Goal: Information Seeking & Learning: Learn about a topic

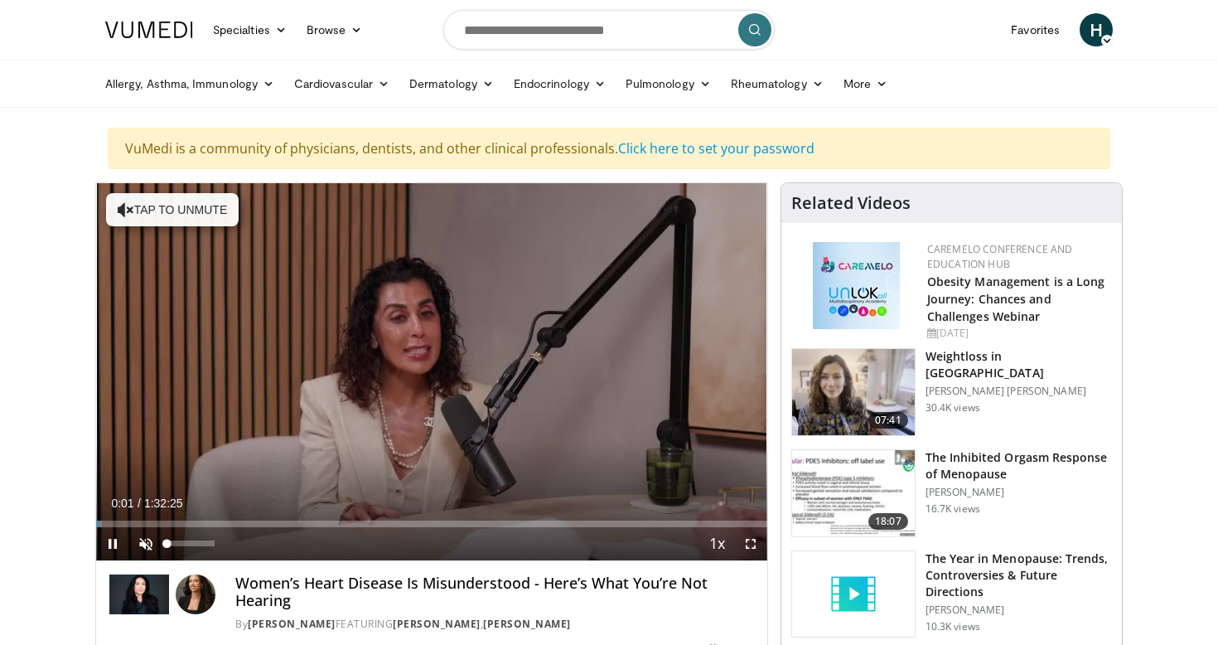
click at [147, 548] on span "Video Player" at bounding box center [145, 543] width 33 height 33
drag, startPoint x: 132, startPoint y: 523, endPoint x: 46, endPoint y: 530, distance: 85.6
click at [750, 545] on span "Video Player" at bounding box center [750, 543] width 33 height 33
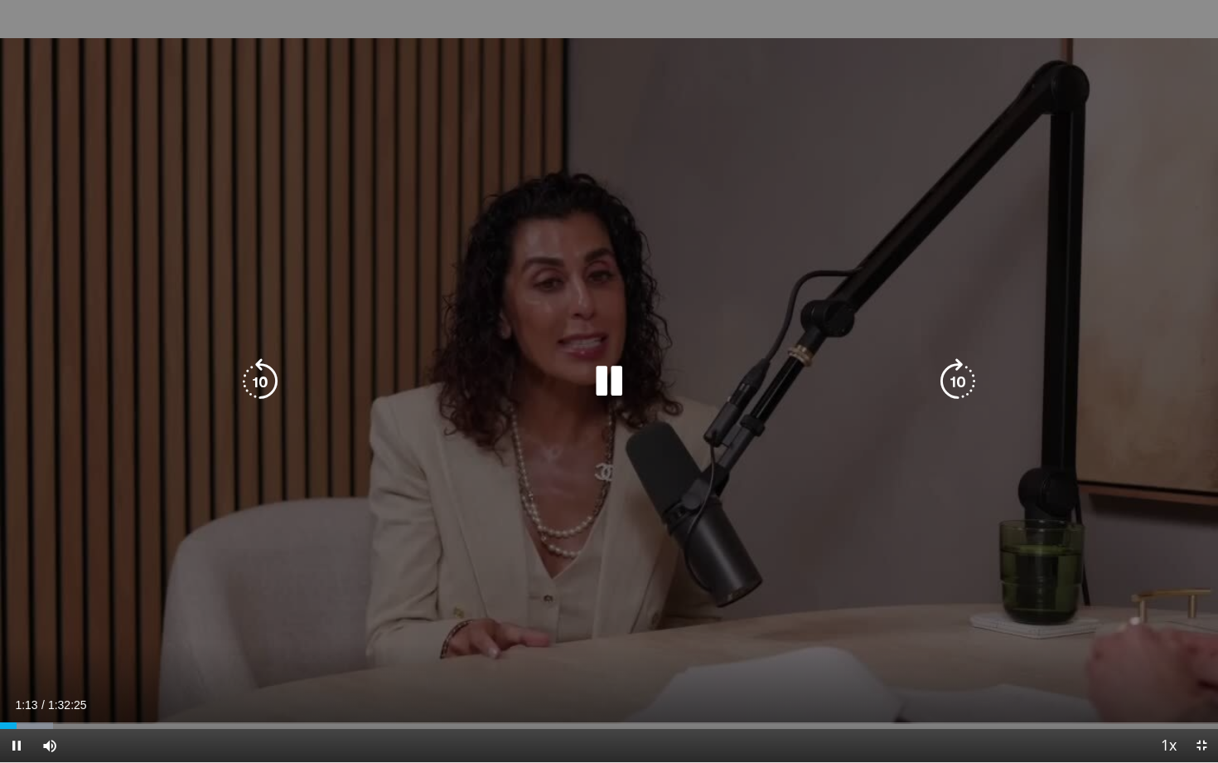
click at [1160, 593] on div "10 seconds Tap to unmute" at bounding box center [609, 381] width 1218 height 762
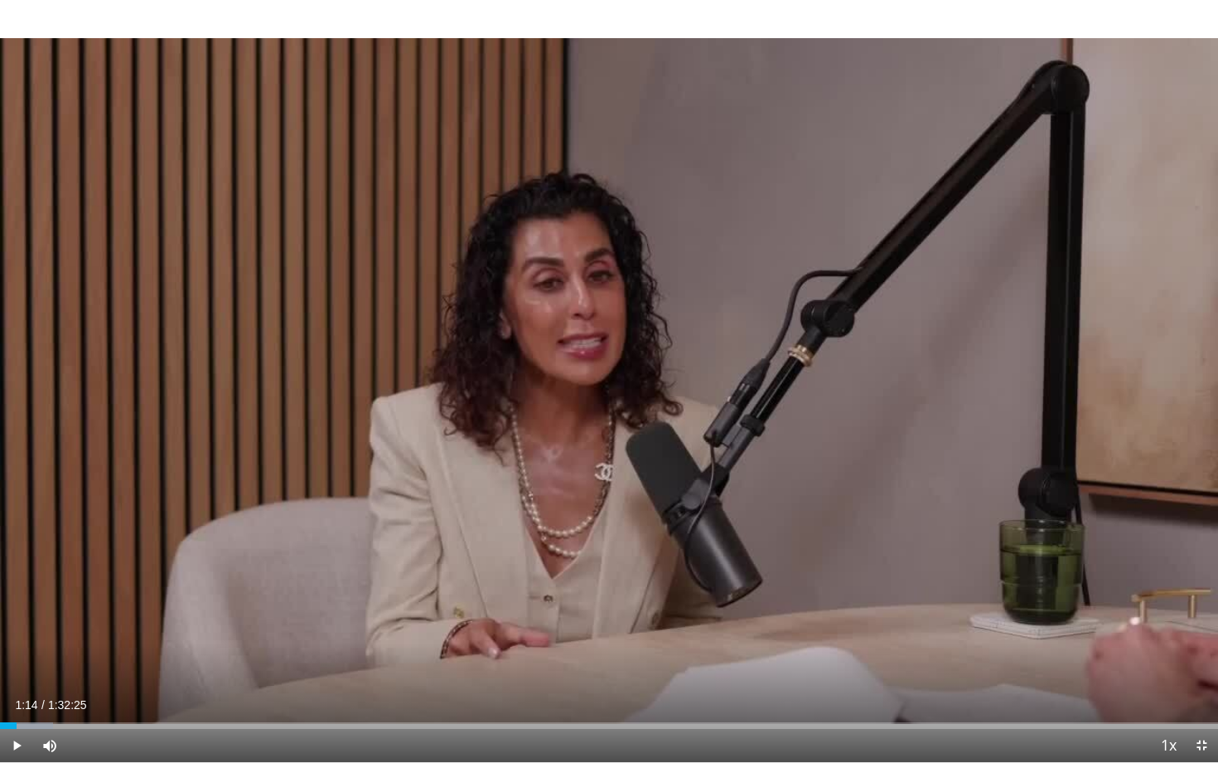
click at [1160, 593] on div "10 seconds Tap to unmute" at bounding box center [609, 381] width 1218 height 762
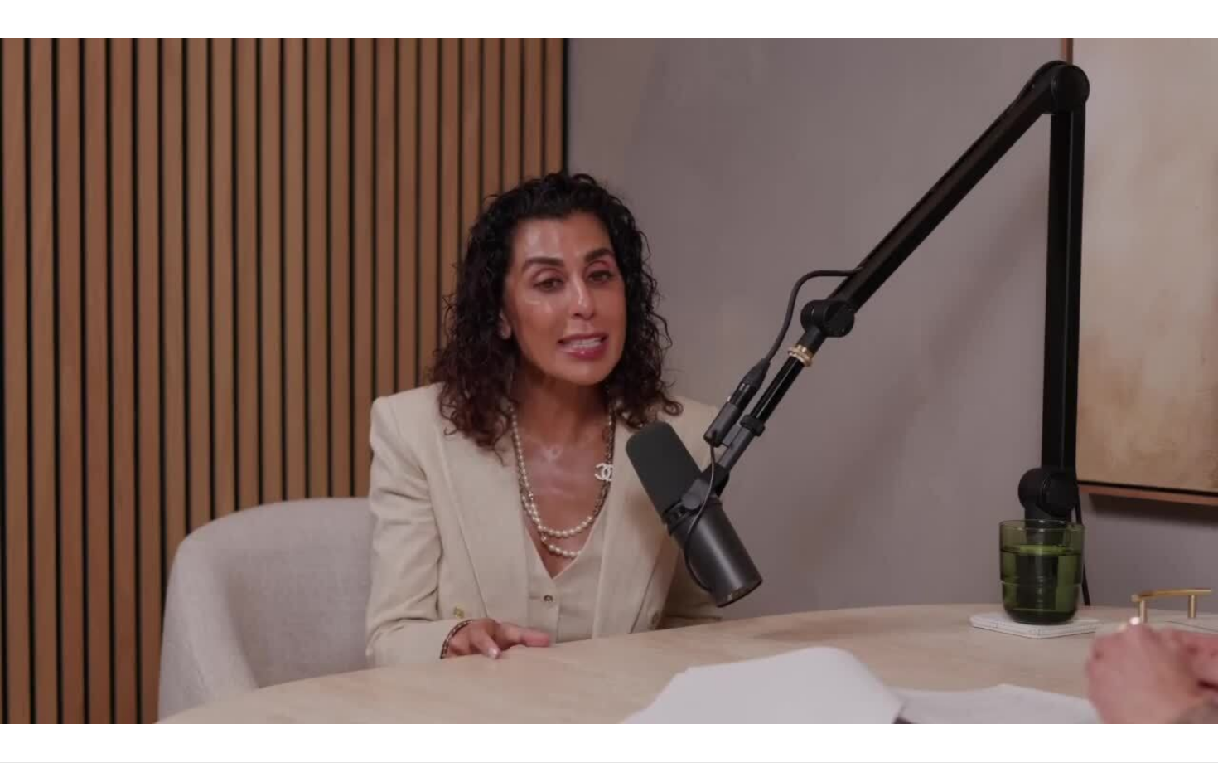
click at [1160, 593] on div "10 seconds Tap to unmute" at bounding box center [609, 381] width 1218 height 762
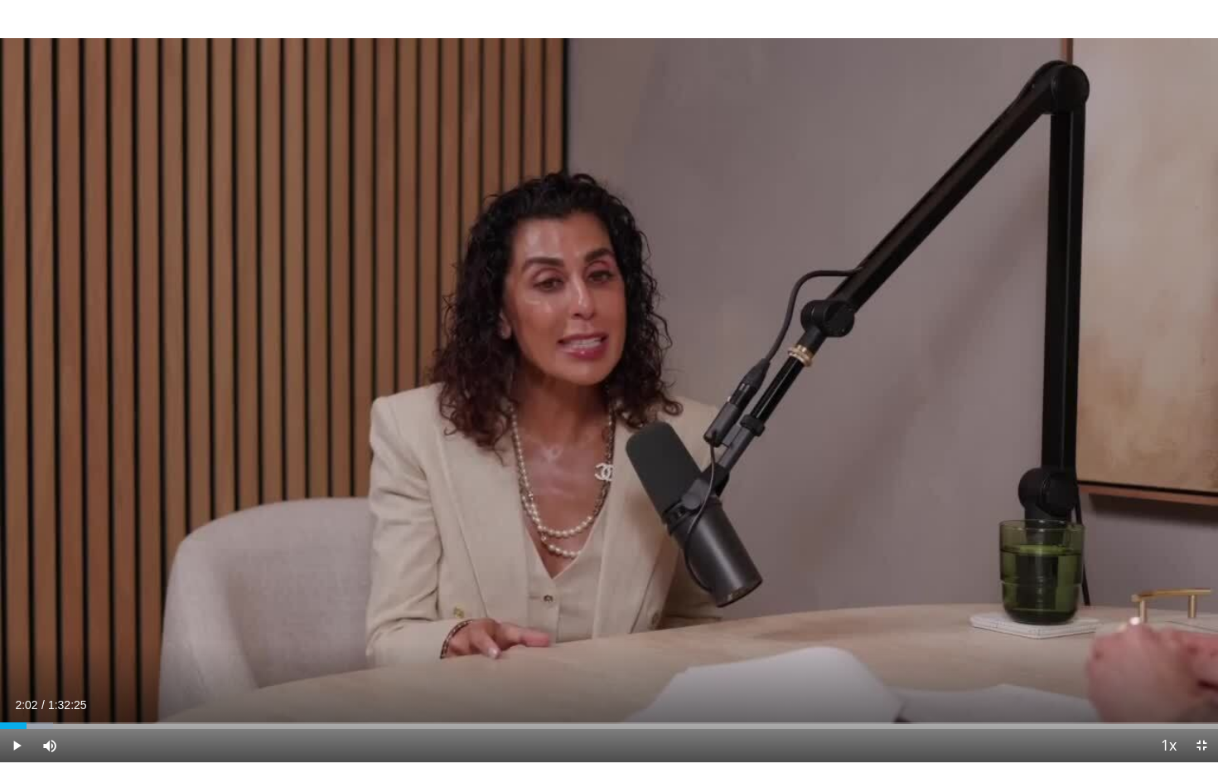
click at [1160, 593] on div "10 seconds Tap to unmute" at bounding box center [609, 381] width 1218 height 762
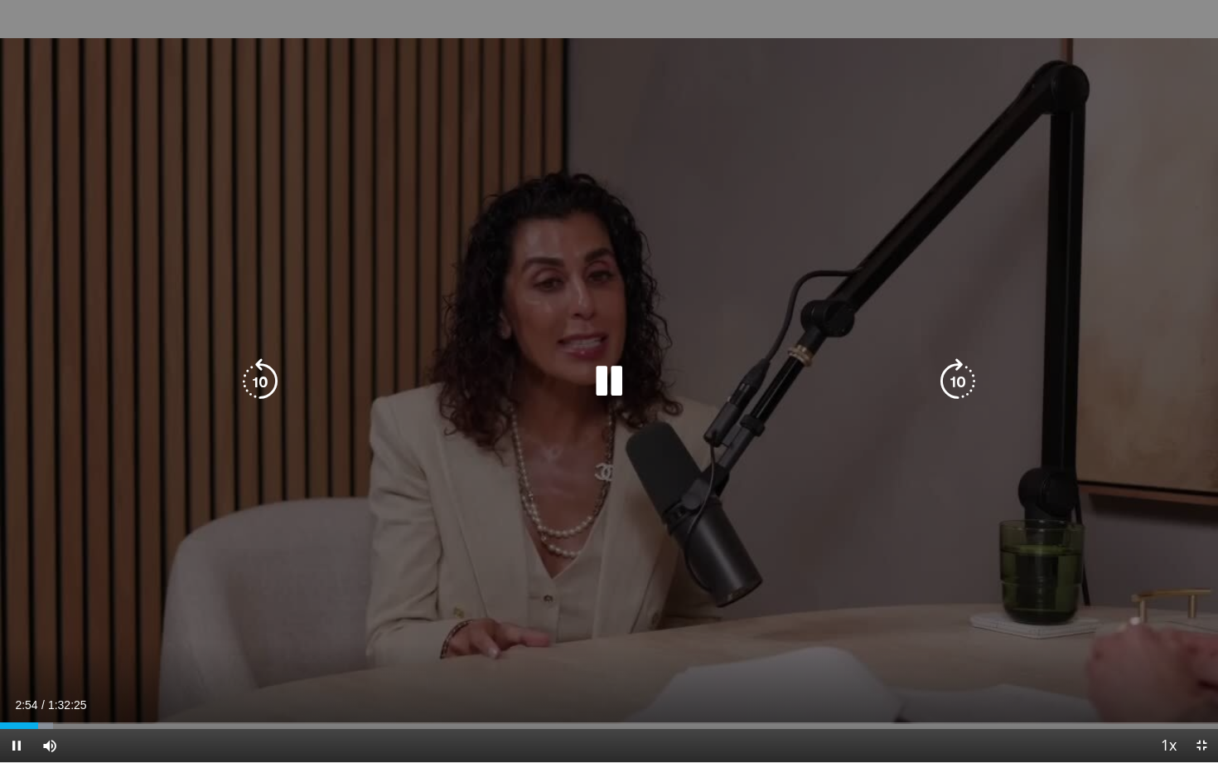
click at [1053, 609] on div "10 seconds Tap to unmute" at bounding box center [609, 381] width 1218 height 762
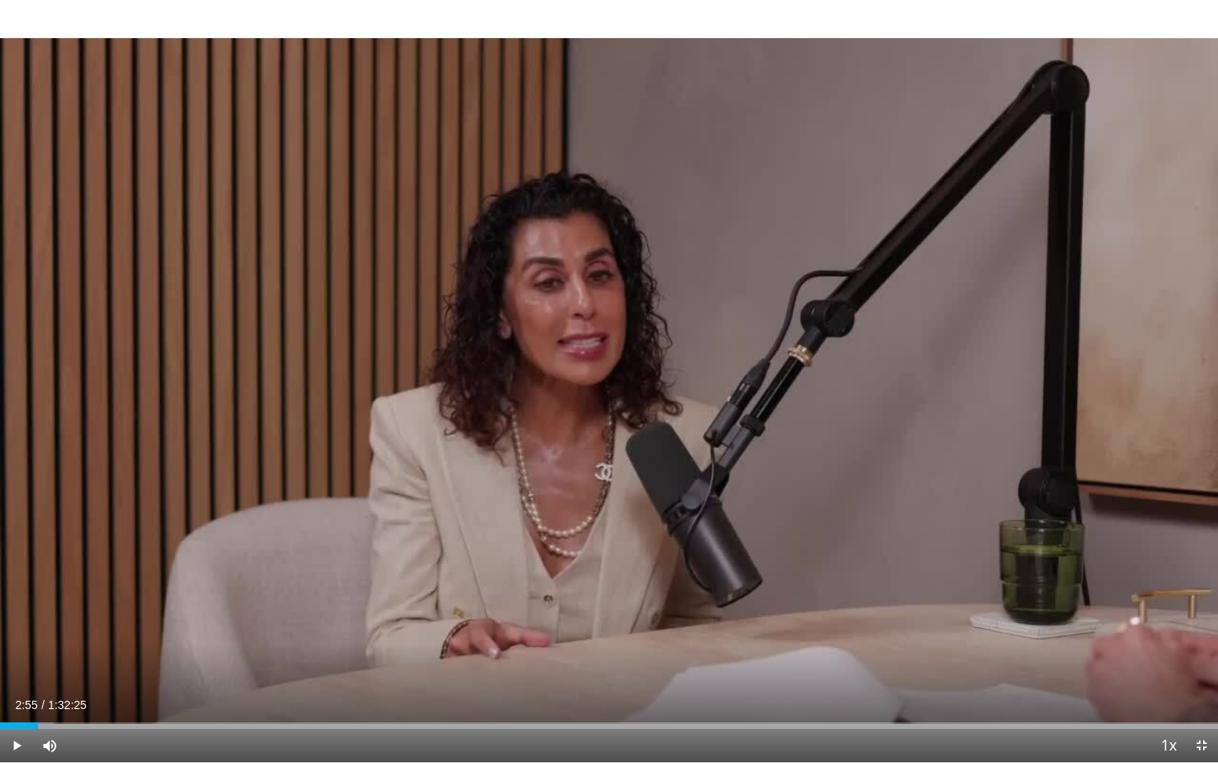
click at [1053, 609] on div "10 seconds Tap to unmute" at bounding box center [609, 381] width 1218 height 762
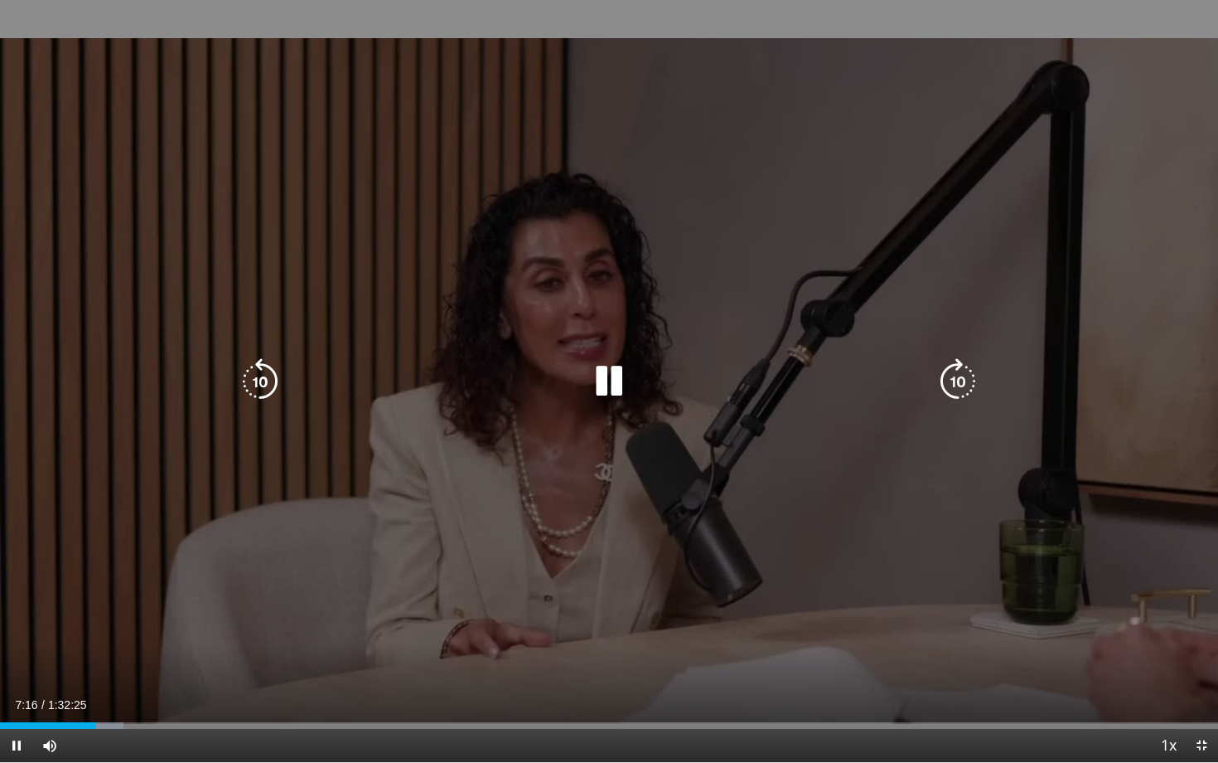
click at [762, 537] on div "10 seconds Tap to unmute" at bounding box center [609, 381] width 1218 height 762
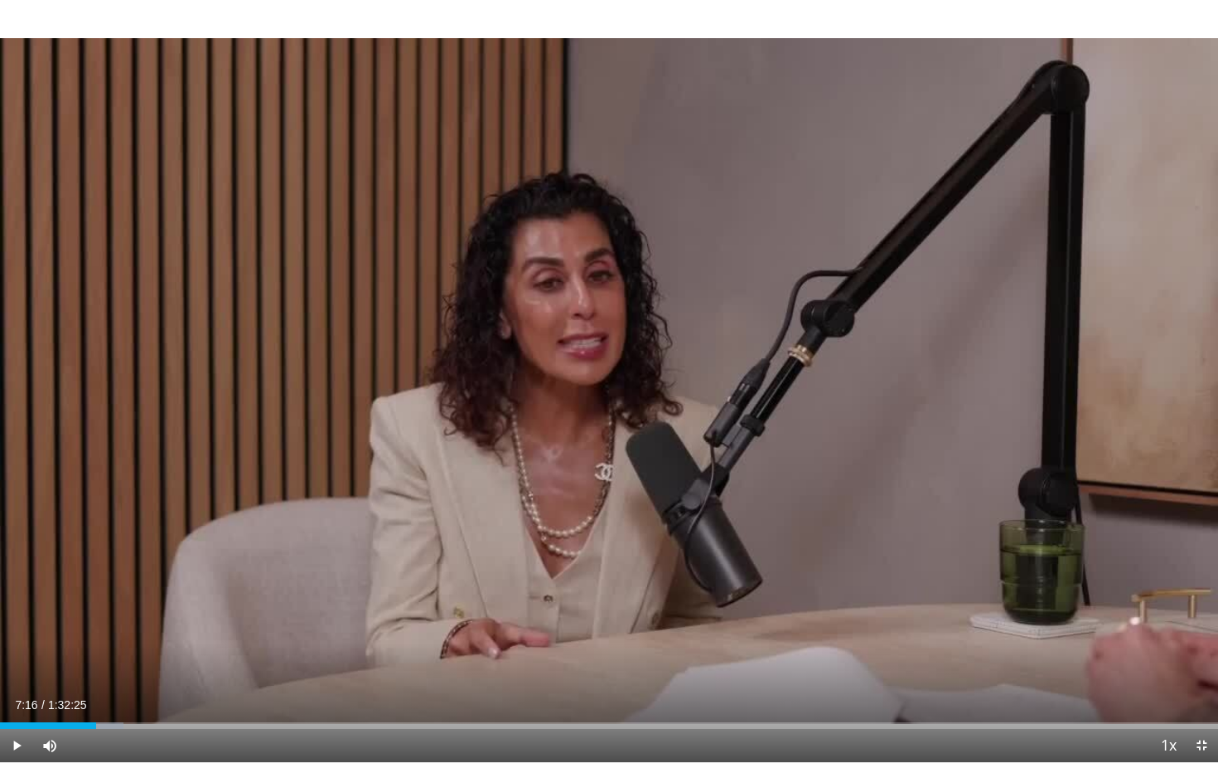
click at [762, 537] on div "10 seconds Tap to unmute" at bounding box center [609, 381] width 1218 height 762
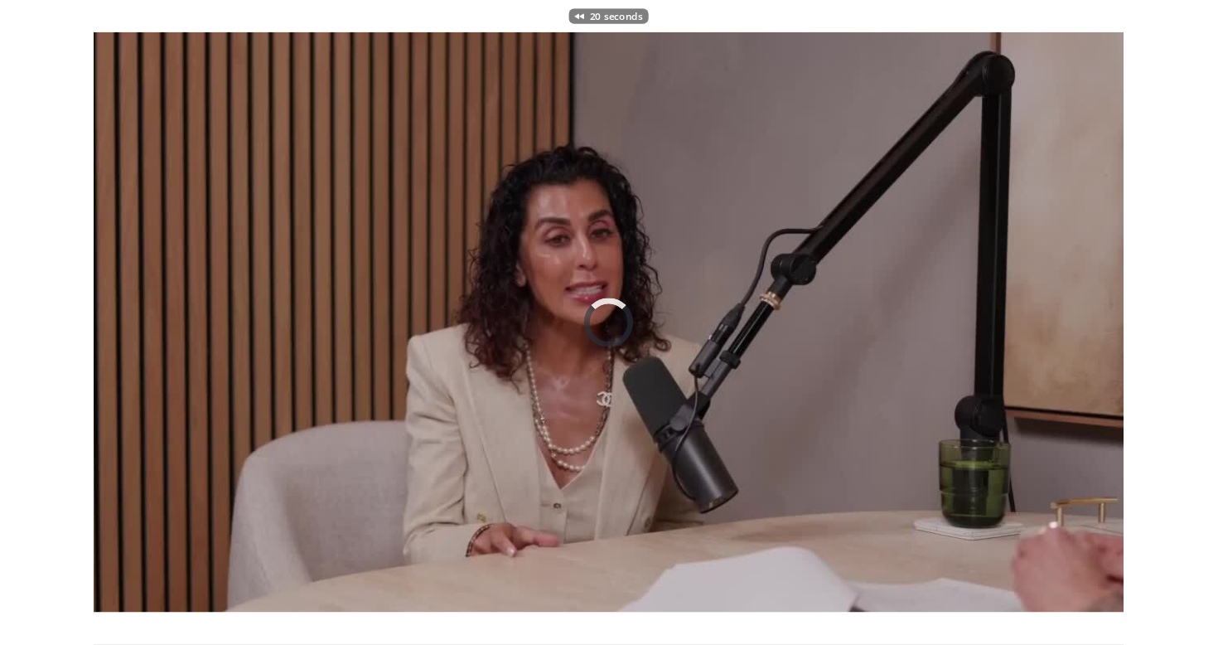
scroll to position [2, 0]
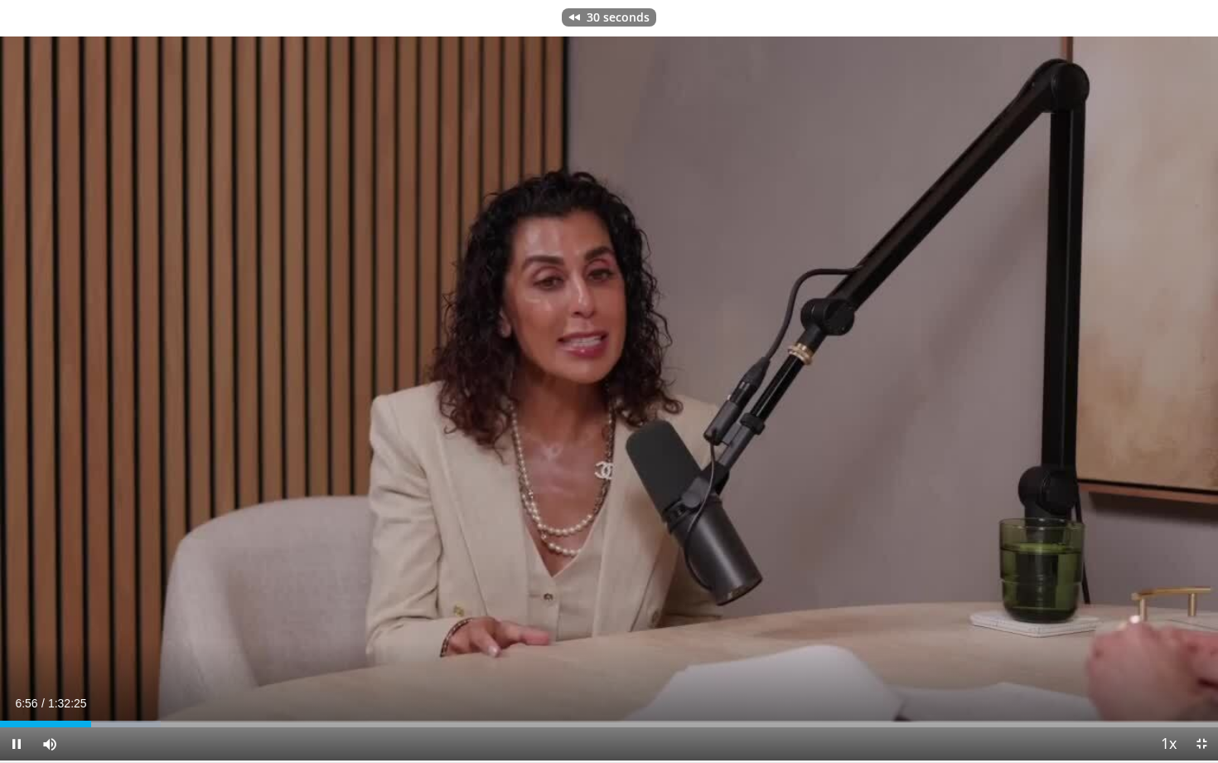
click at [1202, 644] on span "Video Player" at bounding box center [1201, 743] width 33 height 33
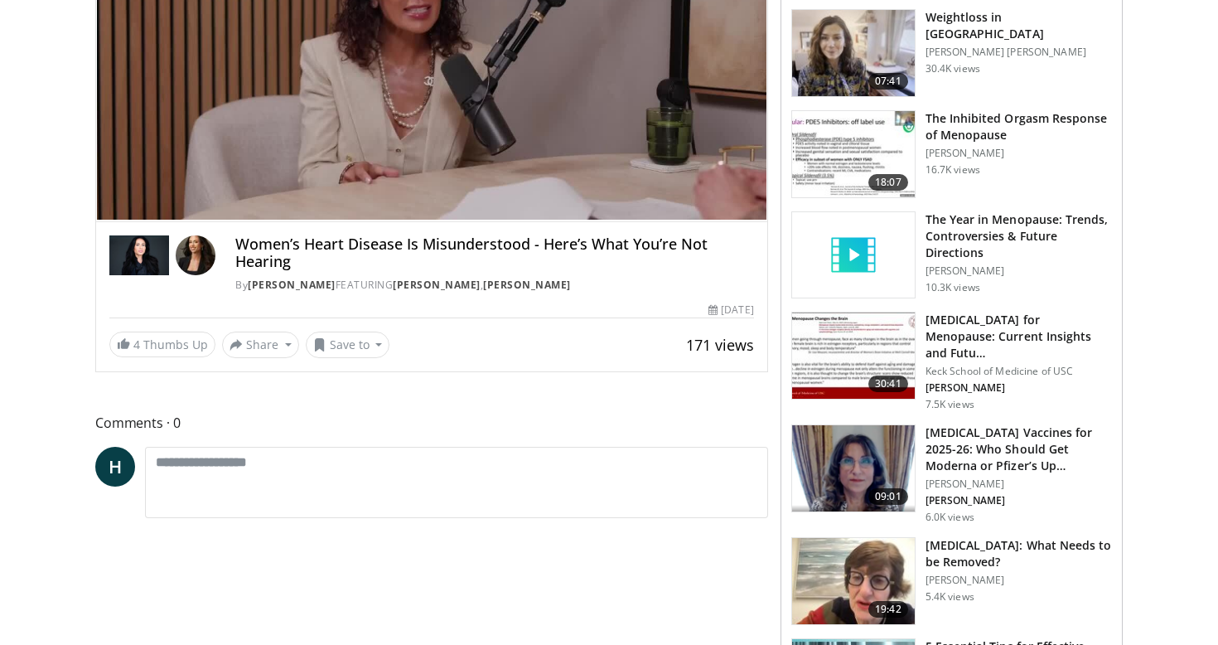
scroll to position [329, 0]
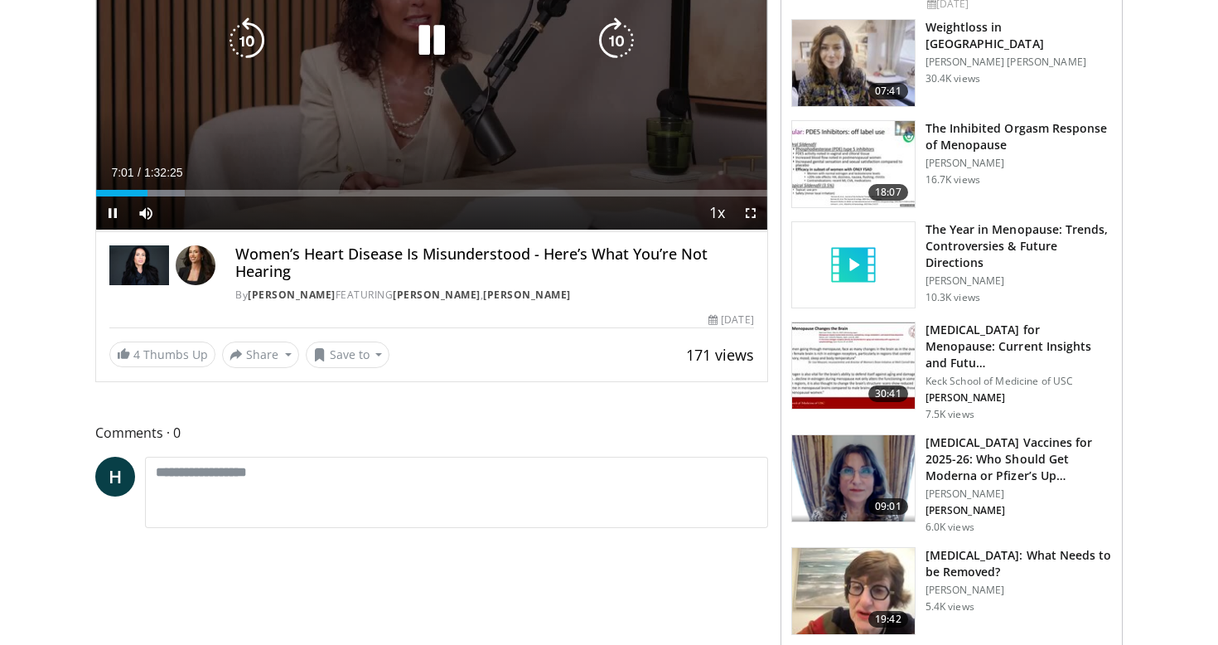
click at [465, 99] on div "30 seconds Tap to unmute" at bounding box center [431, 40] width 671 height 377
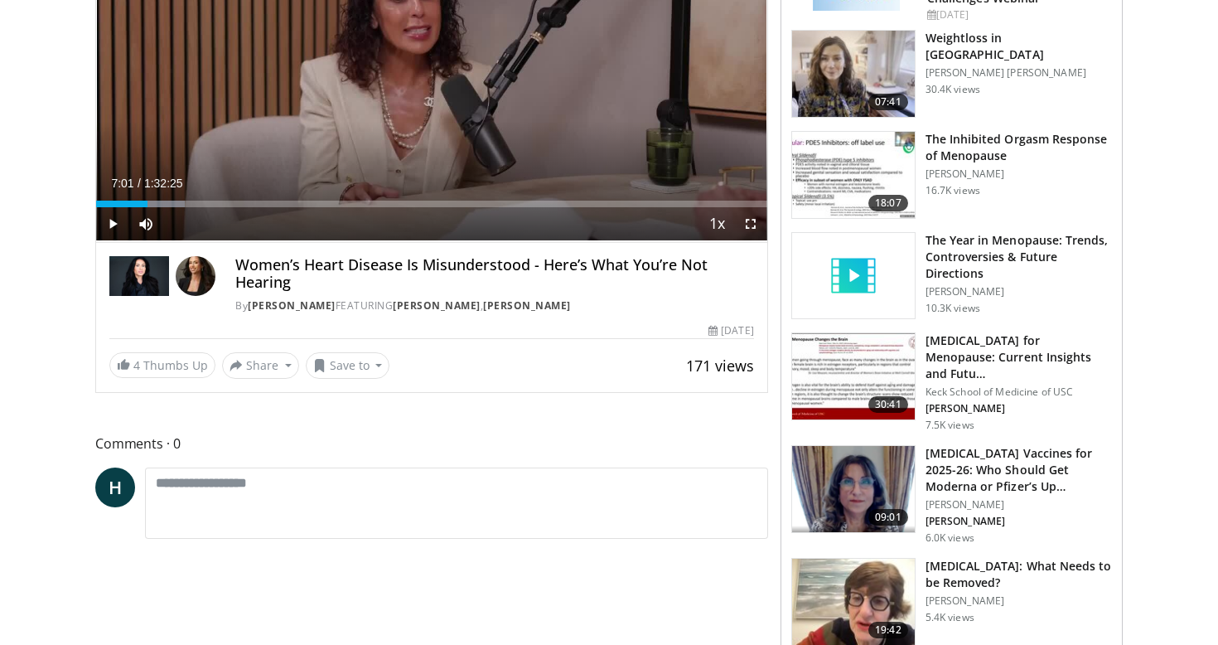
scroll to position [313, 0]
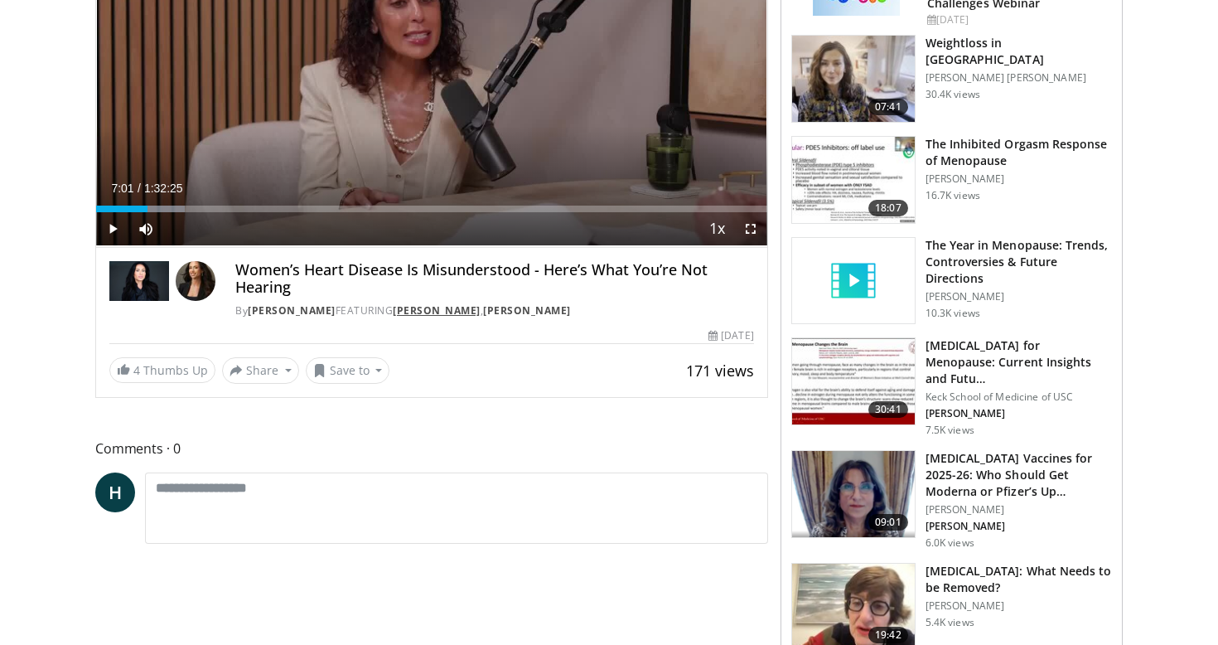
drag, startPoint x: 686, startPoint y: 307, endPoint x: 491, endPoint y: 315, distance: 194.9
click at [491, 314] on div "By [PERSON_NAME] FEATURING [PERSON_NAME] , [PERSON_NAME]" at bounding box center [494, 310] width 518 height 15
copy div "[PERSON_NAME] , [PERSON_NAME]"
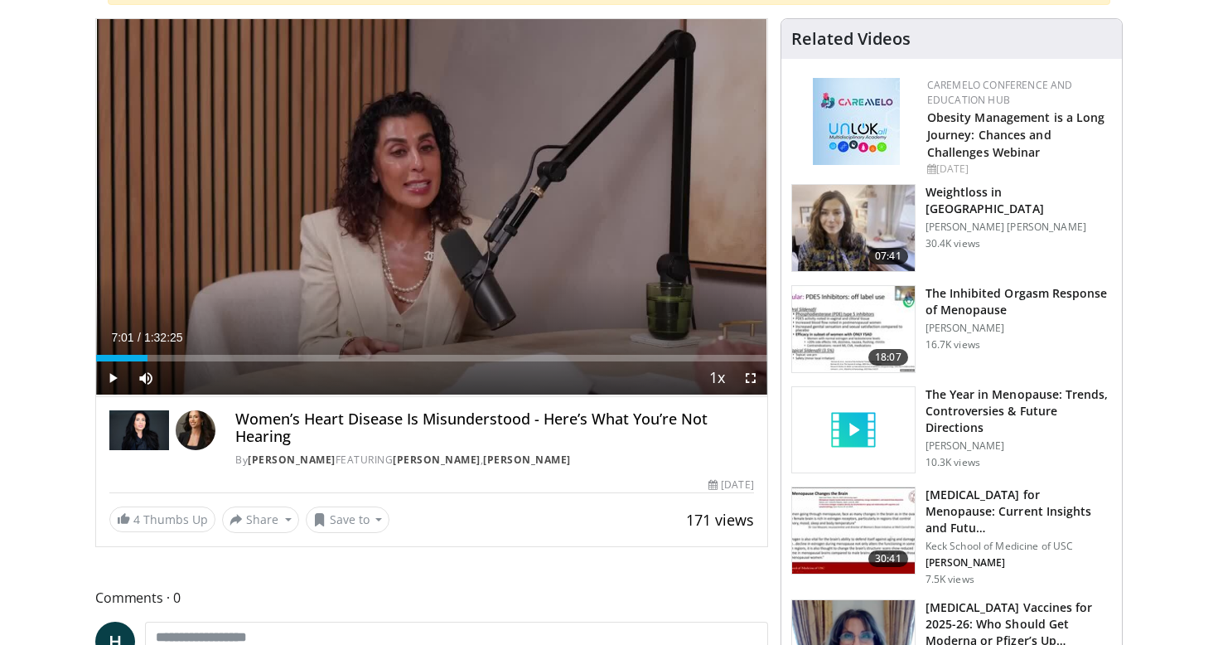
scroll to position [85, 0]
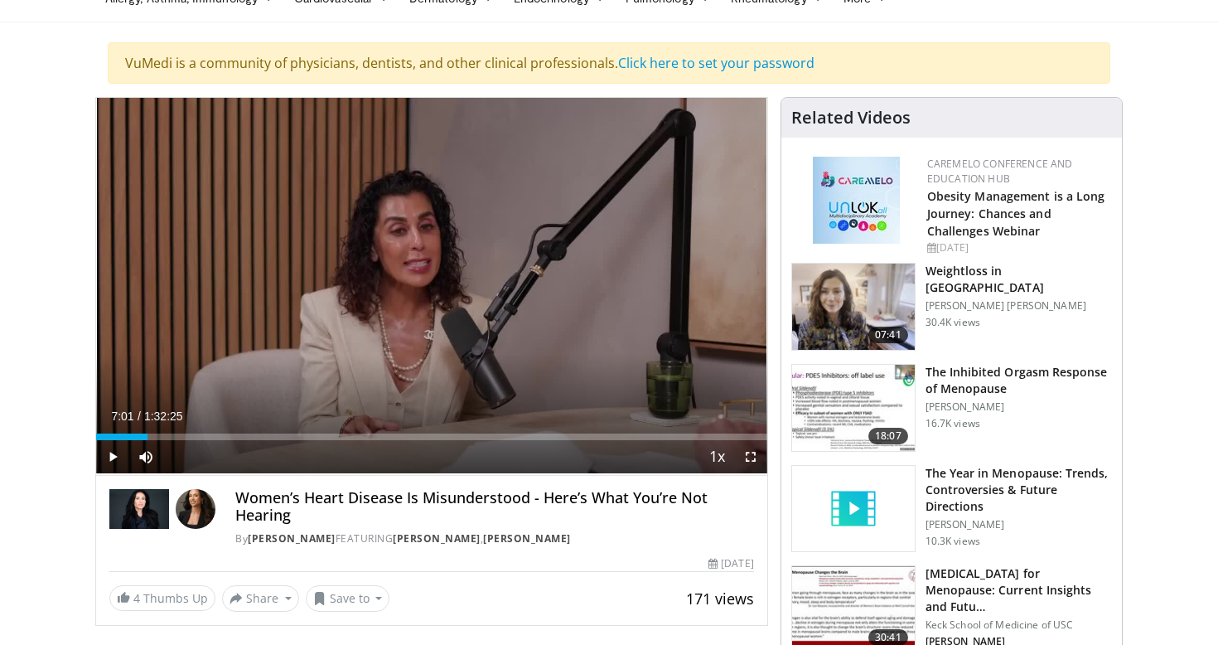
click at [445, 563] on div "171 views [DATE]" at bounding box center [431, 564] width 645 height 16
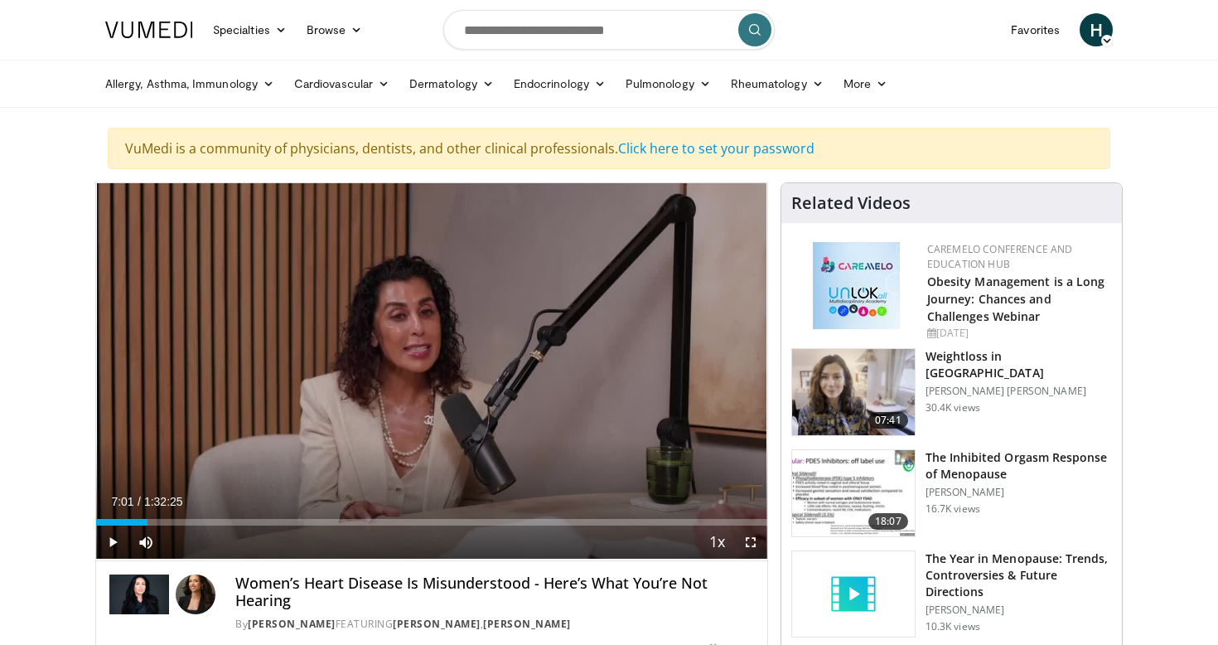
scroll to position [0, 0]
